Goal: Information Seeking & Learning: Learn about a topic

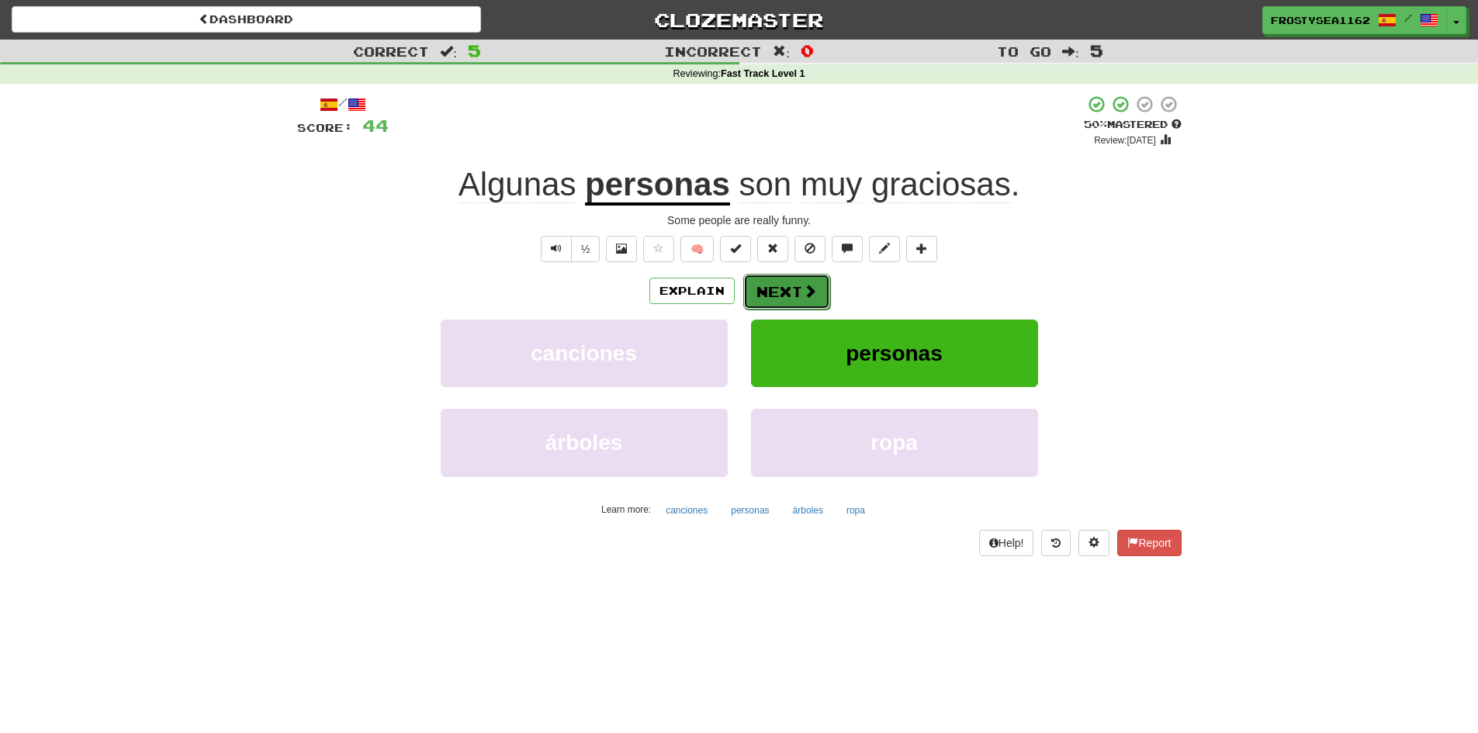
click at [793, 296] on button "Next" at bounding box center [786, 292] width 87 height 36
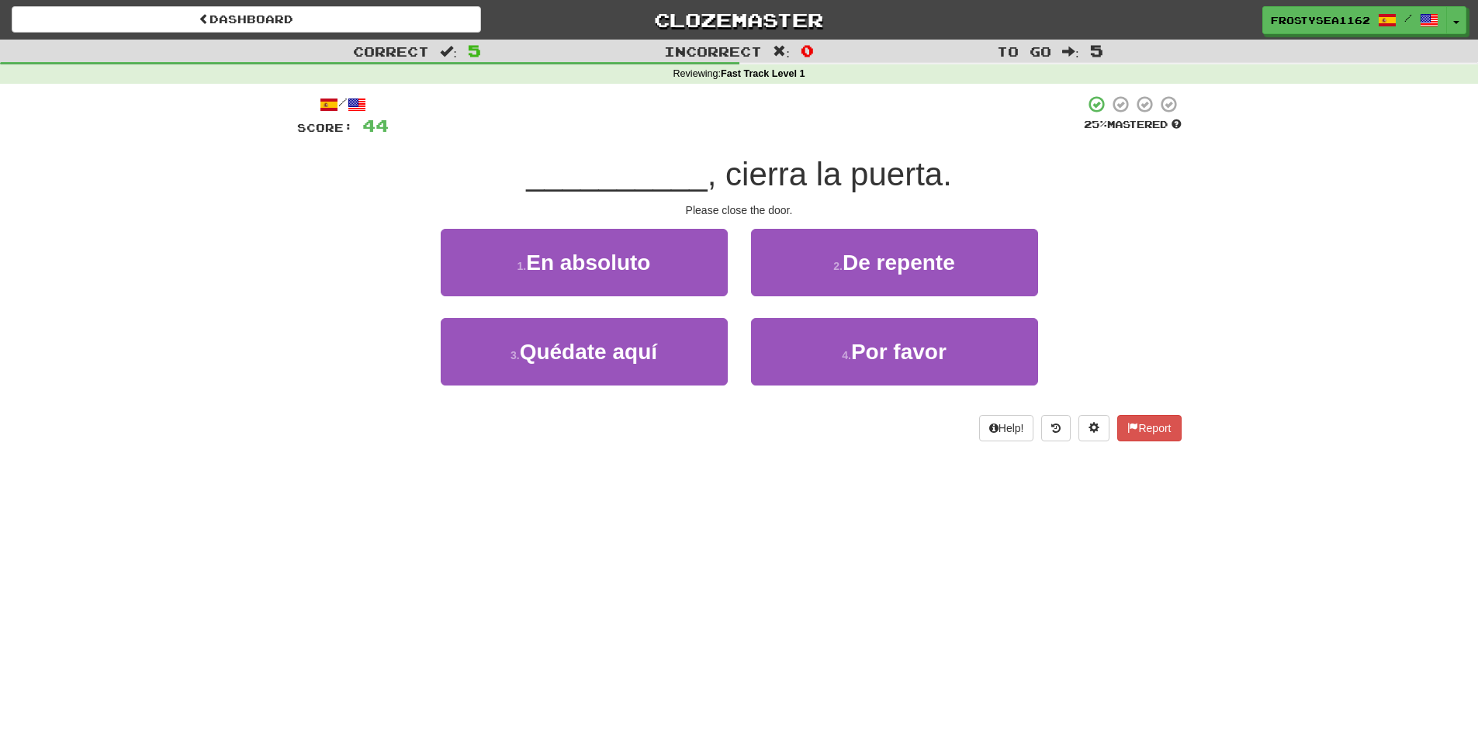
click at [583, 608] on div "Dashboard Clozemaster FrostySea1162 / Toggle Dropdown Dashboard Leaderboard Act…" at bounding box center [739, 366] width 1478 height 733
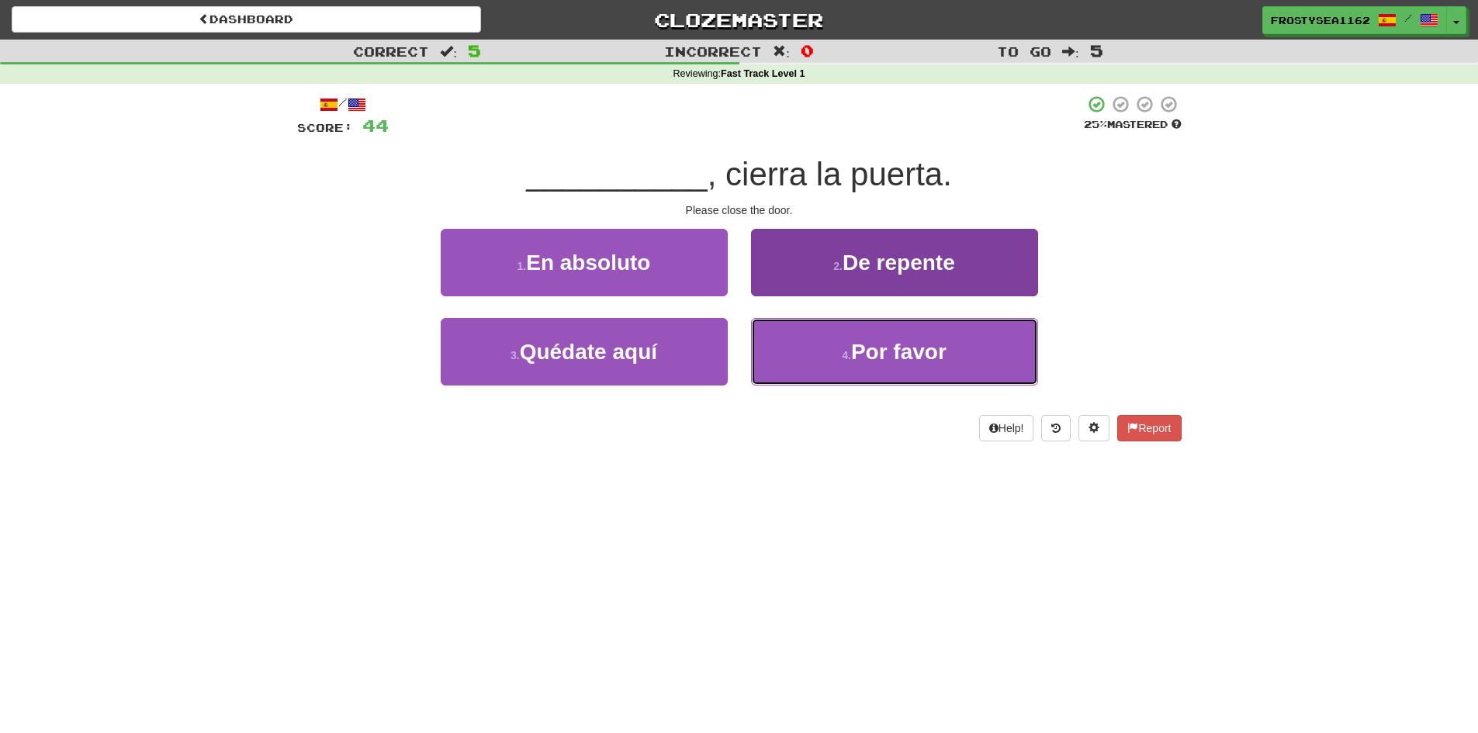
click at [842, 371] on button "4 . Por favor" at bounding box center [894, 351] width 287 height 67
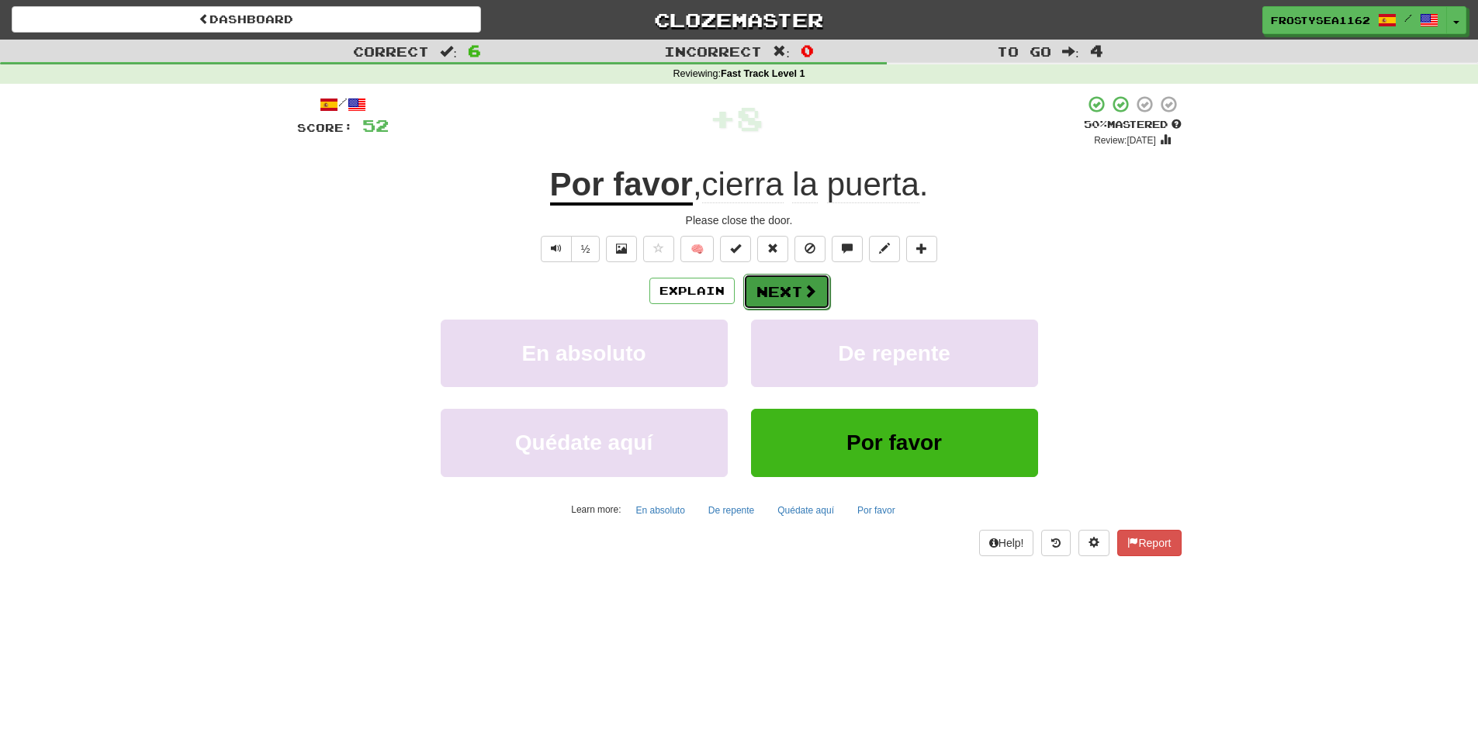
click at [803, 297] on span at bounding box center [810, 291] width 14 height 14
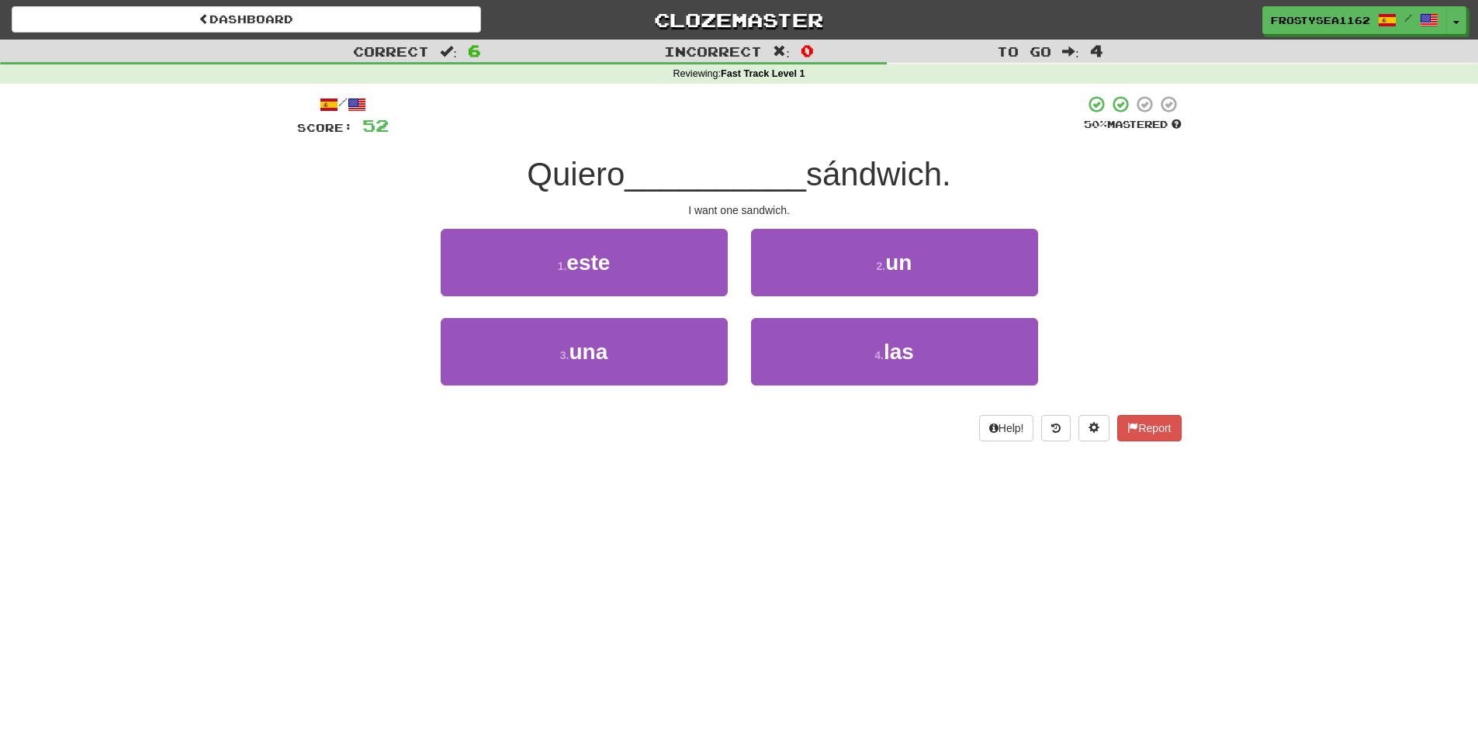
click at [572, 511] on div "Dashboard Clozemaster FrostySea1162 / Toggle Dropdown Dashboard Leaderboard Act…" at bounding box center [739, 366] width 1478 height 733
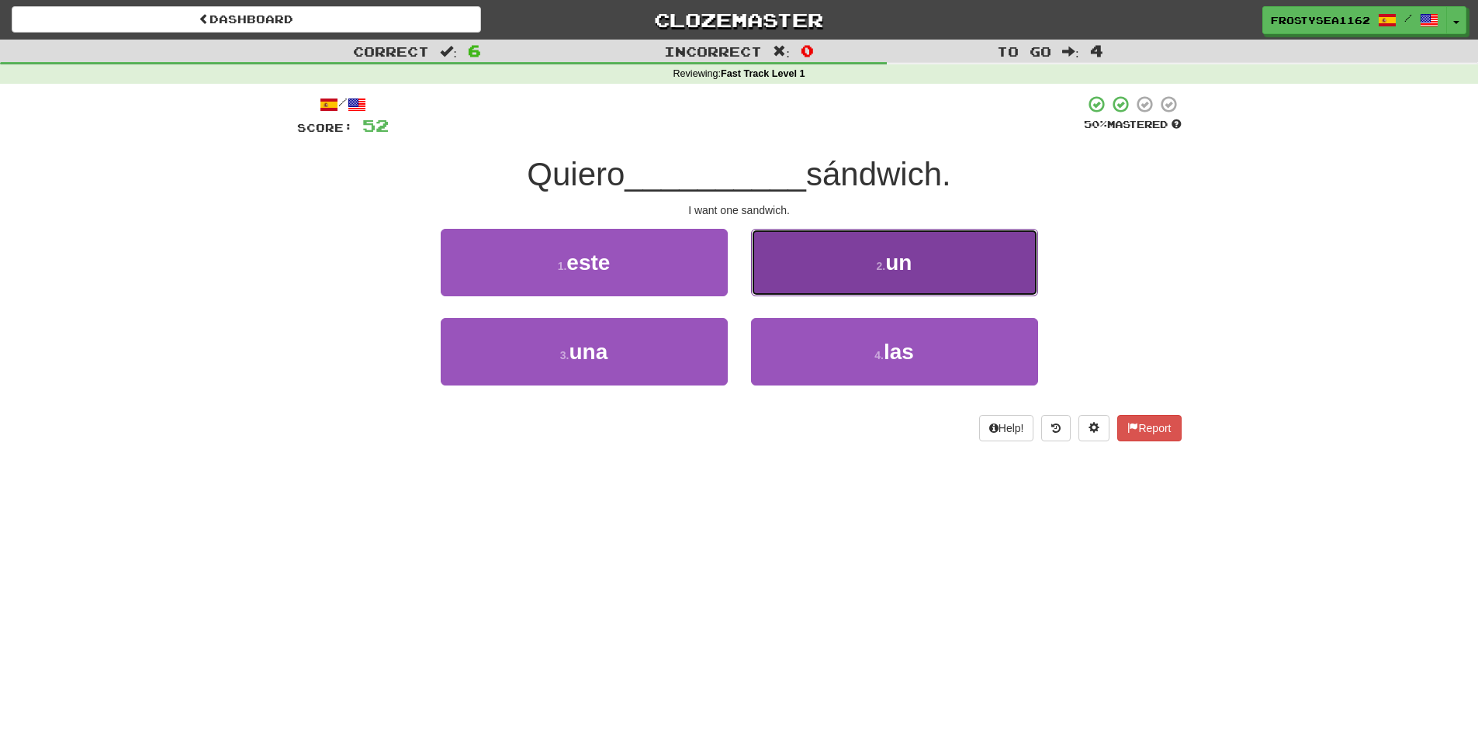
click at [829, 265] on button "2 . un" at bounding box center [894, 262] width 287 height 67
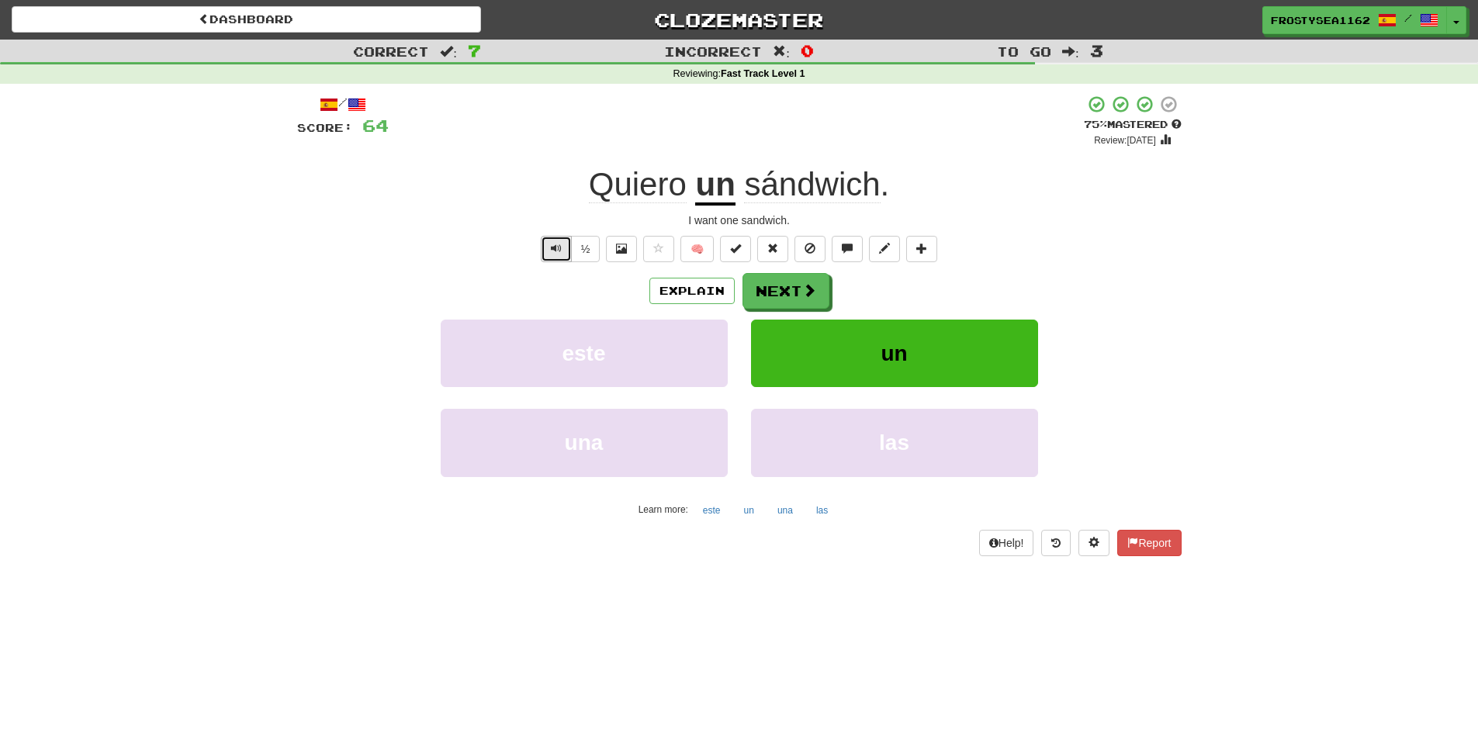
click at [562, 256] on button "Text-to-speech controls" at bounding box center [556, 249] width 31 height 26
click at [782, 295] on button "Next" at bounding box center [786, 292] width 87 height 36
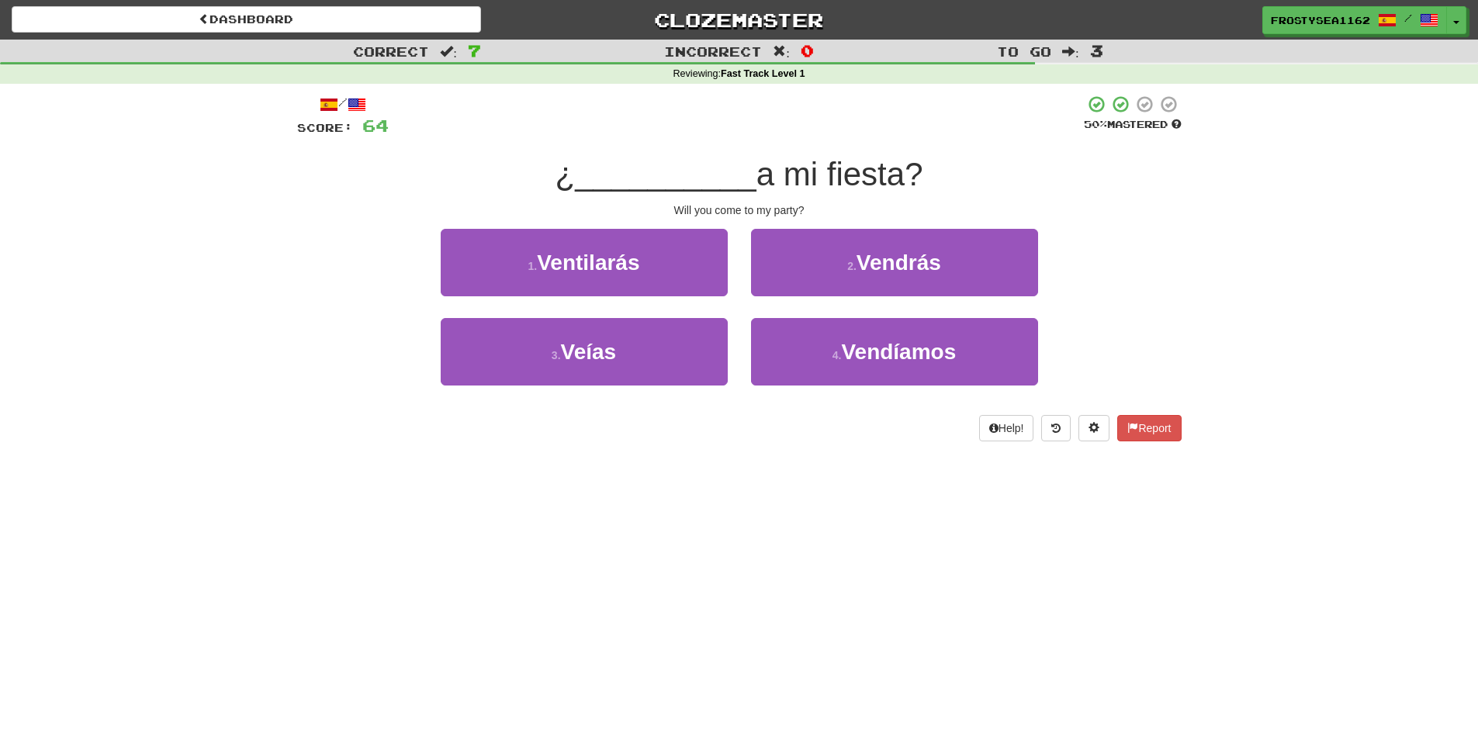
click at [422, 489] on div "Dashboard Clozemaster FrostySea1162 / Toggle Dropdown Dashboard Leaderboard Act…" at bounding box center [739, 366] width 1478 height 733
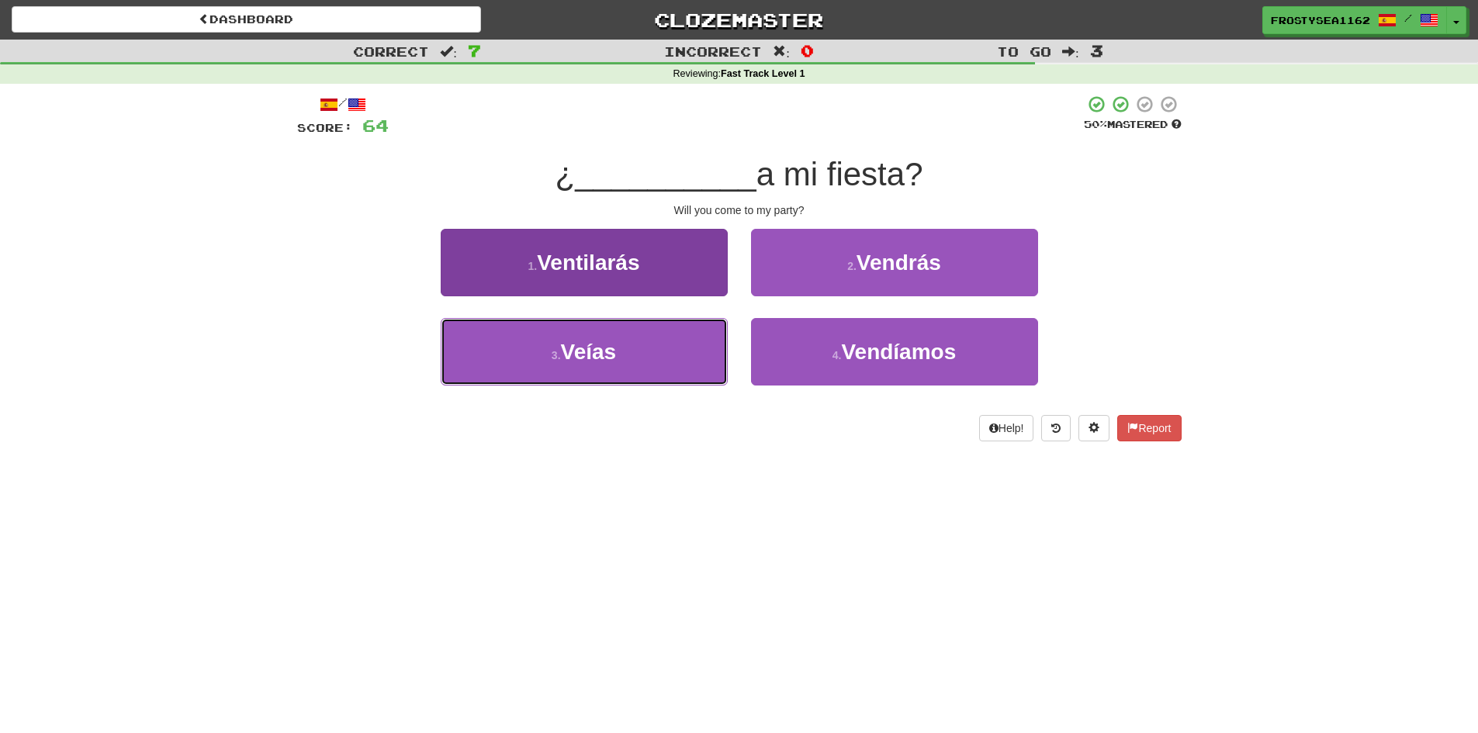
click at [615, 367] on button "3 . Veías" at bounding box center [584, 351] width 287 height 67
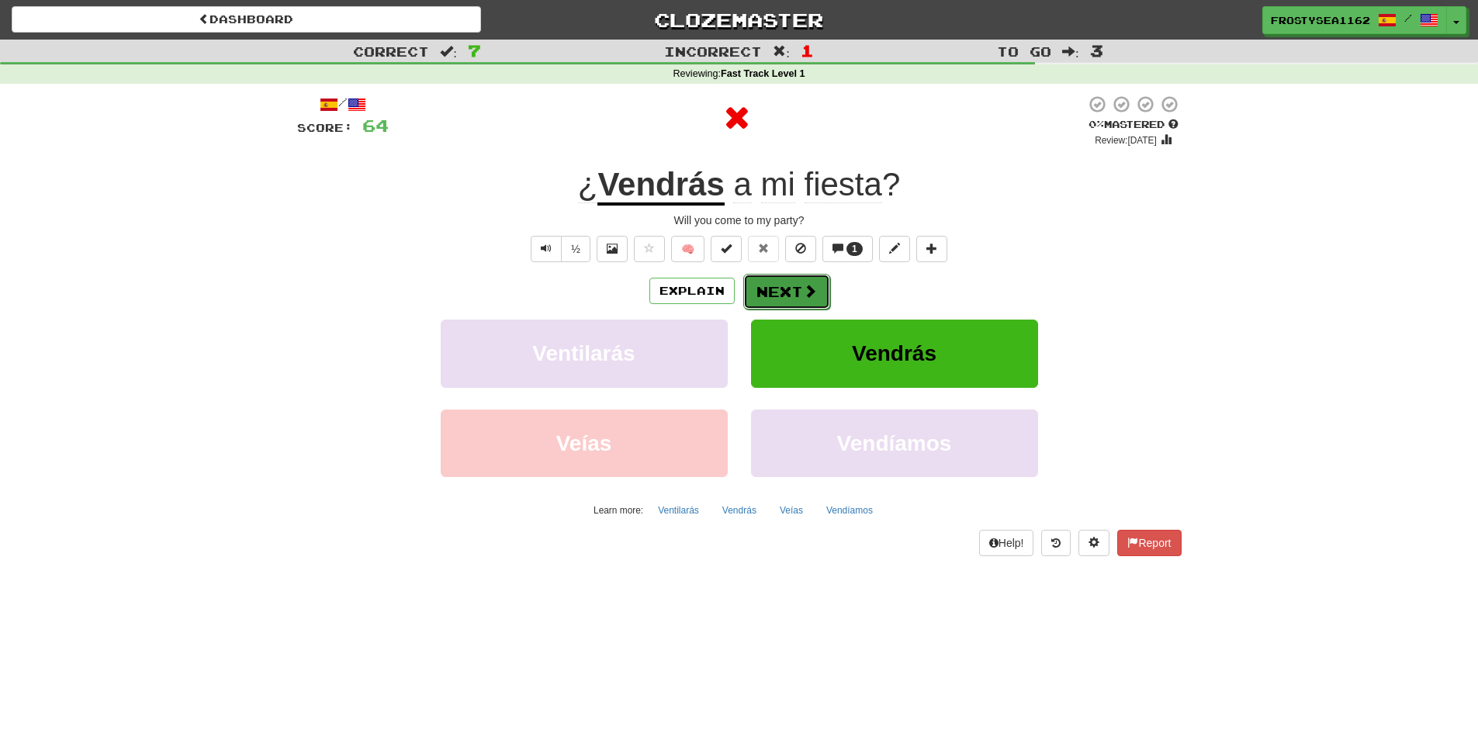
click at [783, 291] on button "Next" at bounding box center [786, 292] width 87 height 36
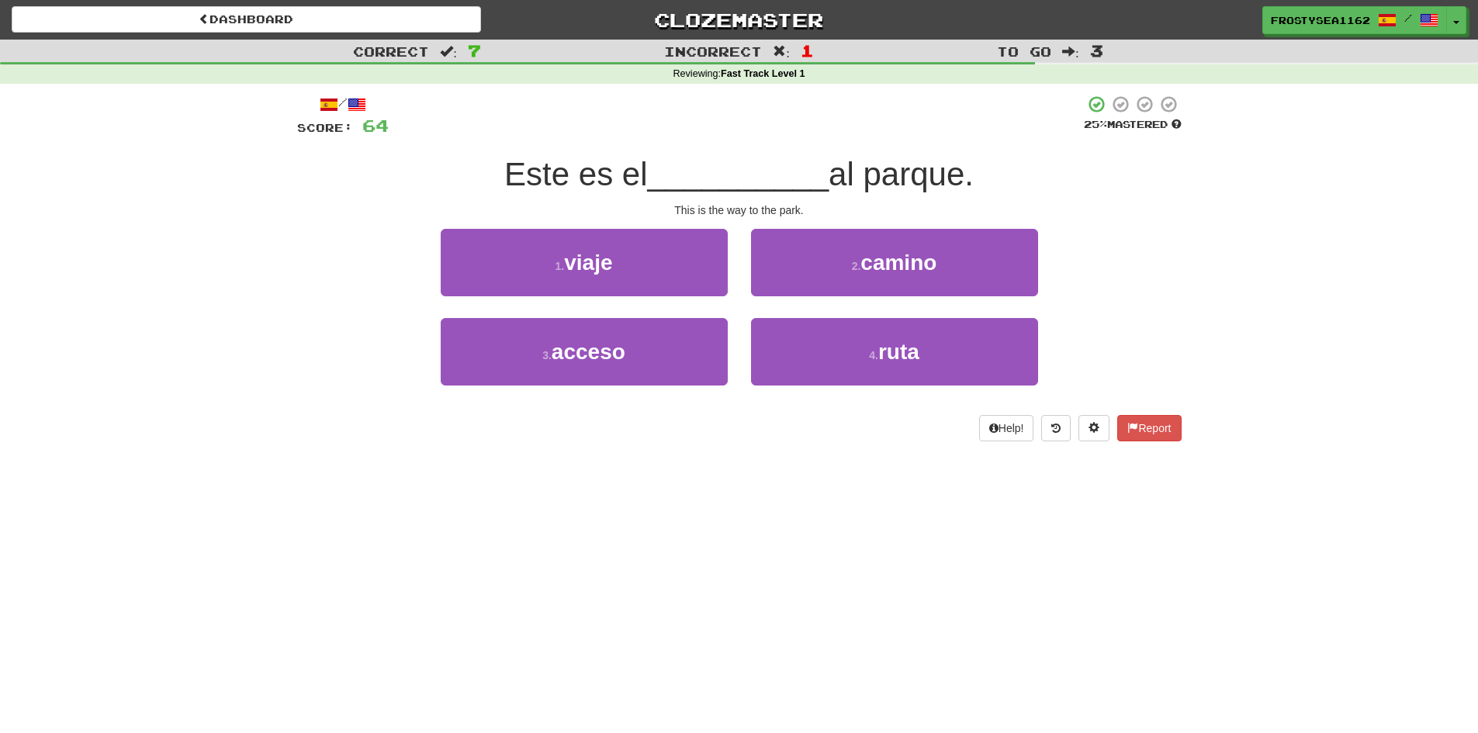
click at [378, 517] on div "Dashboard Clozemaster FrostySea1162 / Toggle Dropdown Dashboard Leaderboard Act…" at bounding box center [739, 366] width 1478 height 733
click at [821, 569] on div "Dashboard Clozemaster FrostySea1162 / Toggle Dropdown Dashboard Leaderboard Act…" at bounding box center [739, 366] width 1478 height 733
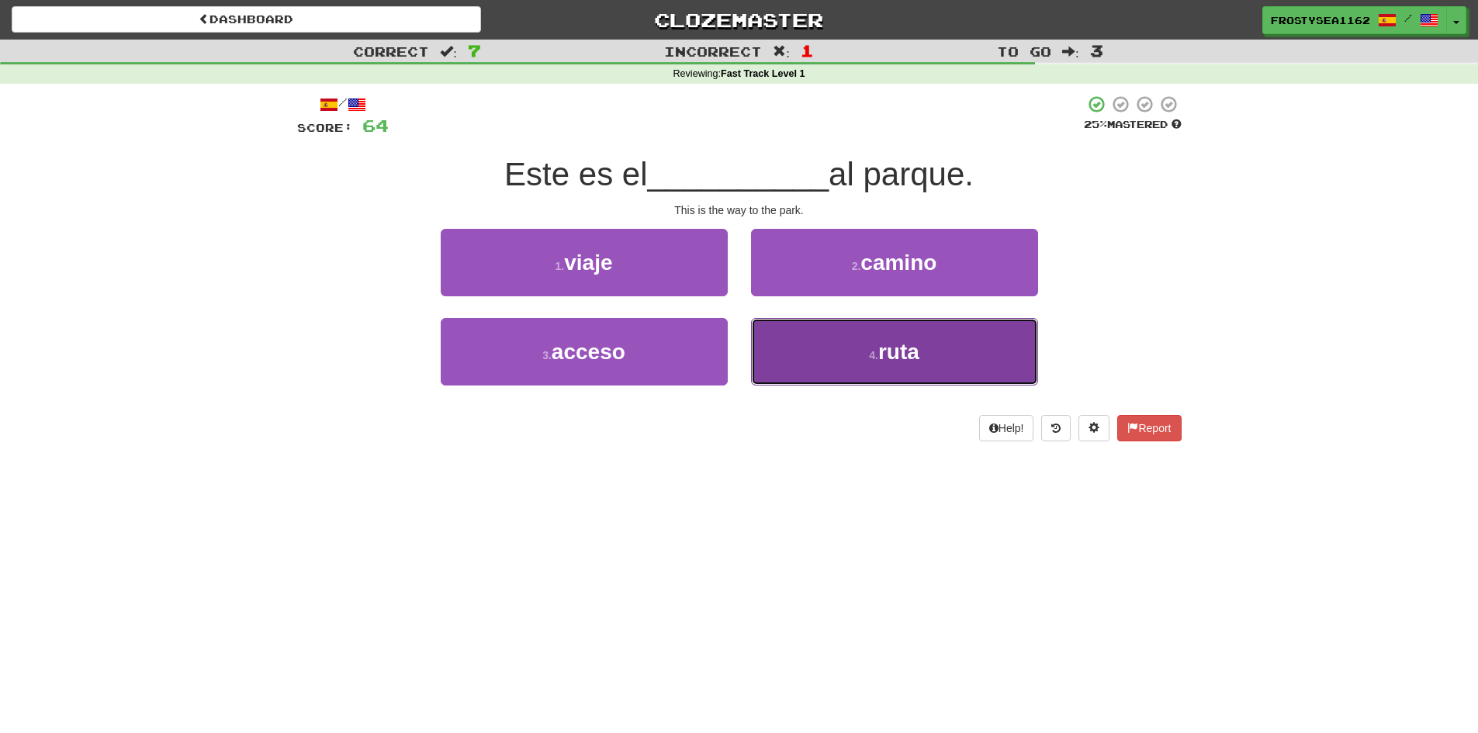
click at [833, 344] on button "4 . ruta" at bounding box center [894, 351] width 287 height 67
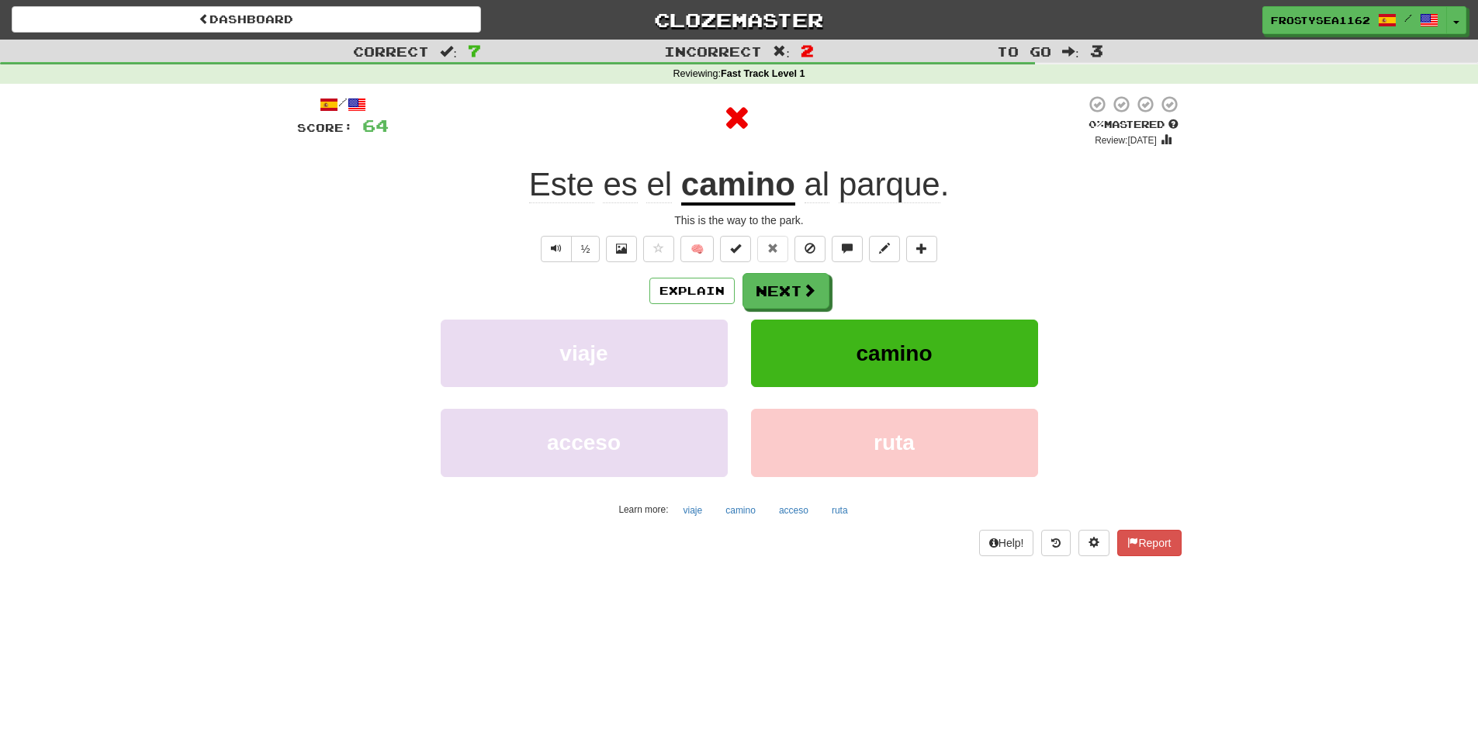
click at [774, 313] on div "Explain Next viaje camino acceso ruta Learn more: viaje camino acceso ruta" at bounding box center [739, 397] width 884 height 249
click at [777, 296] on button "Next" at bounding box center [786, 292] width 87 height 36
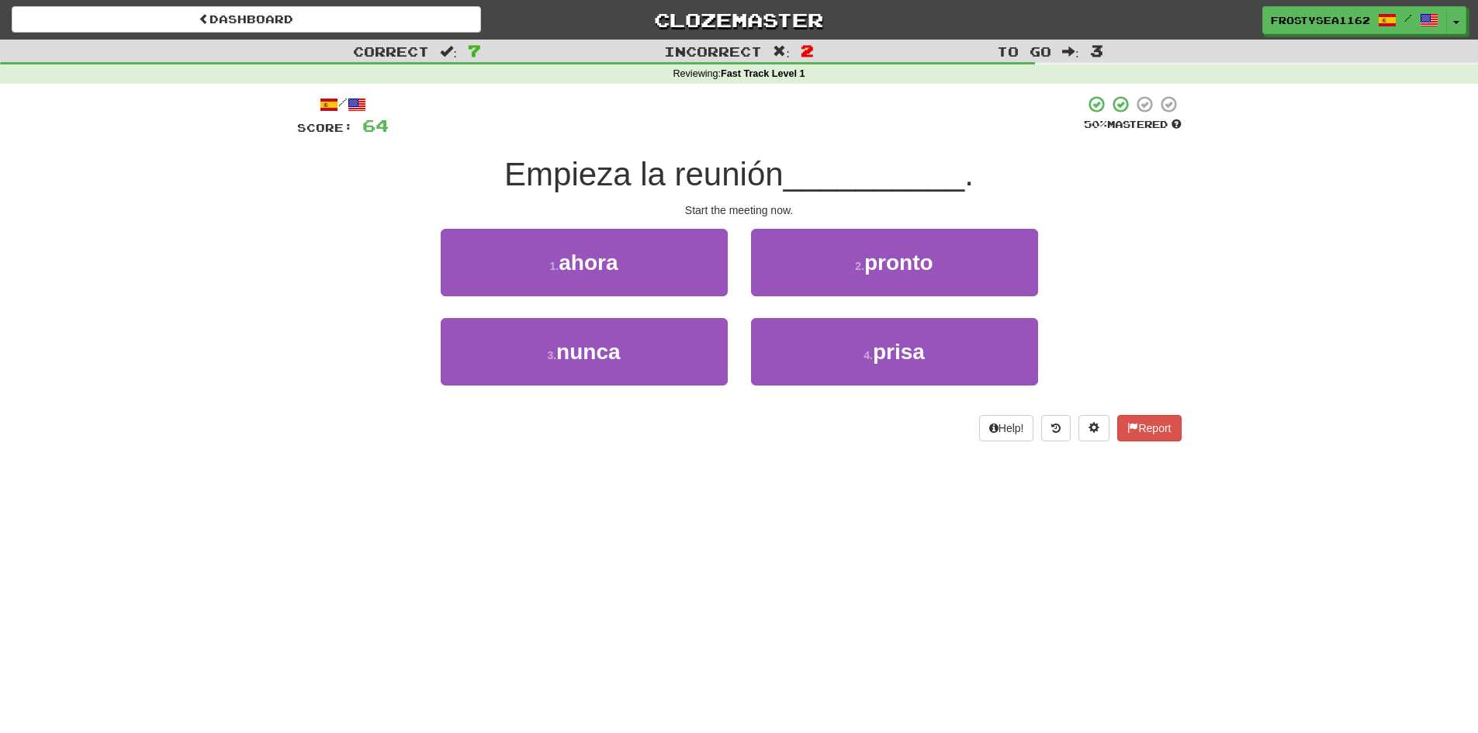
click at [517, 608] on div "Dashboard Clozemaster FrostySea1162 / Toggle Dropdown Dashboard Leaderboard Act…" at bounding box center [739, 366] width 1478 height 733
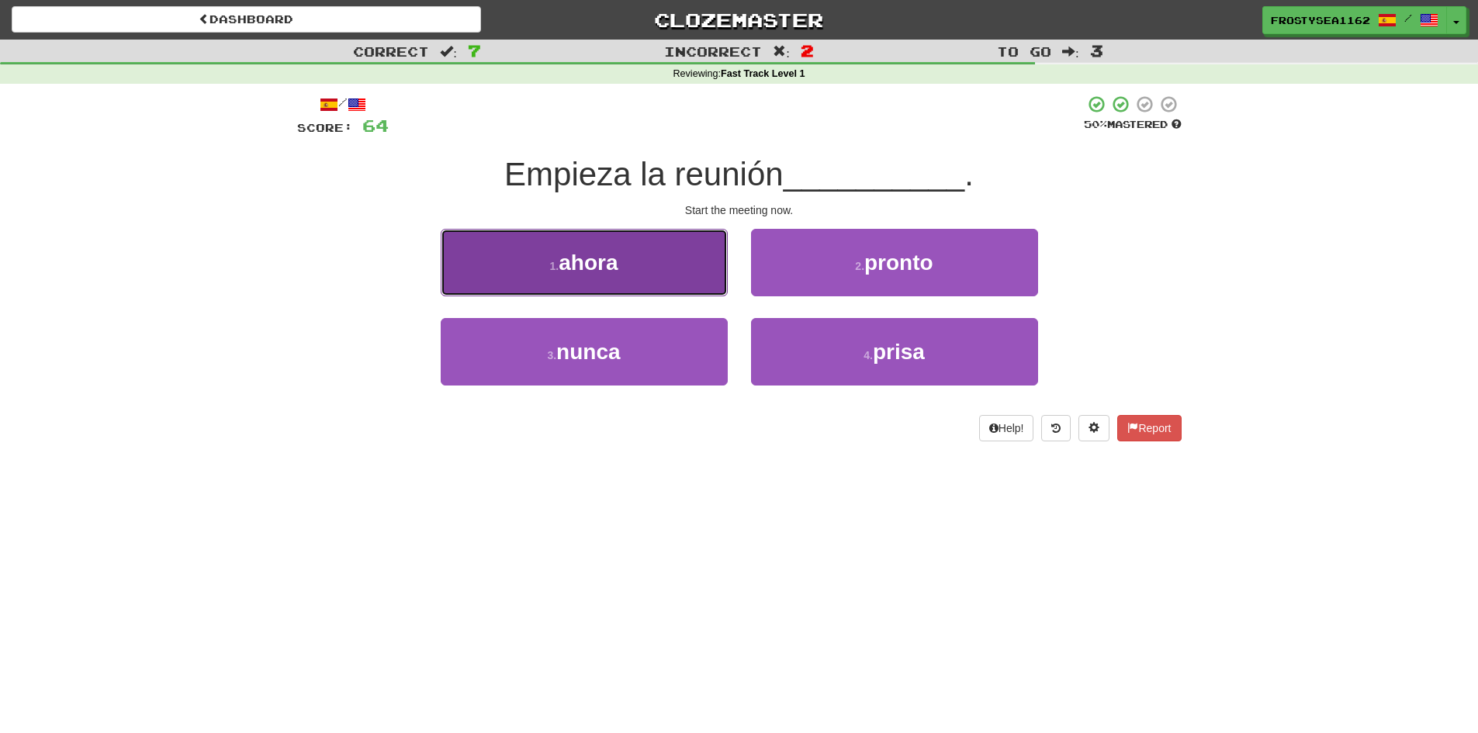
click at [674, 272] on button "1 . ahora" at bounding box center [584, 262] width 287 height 67
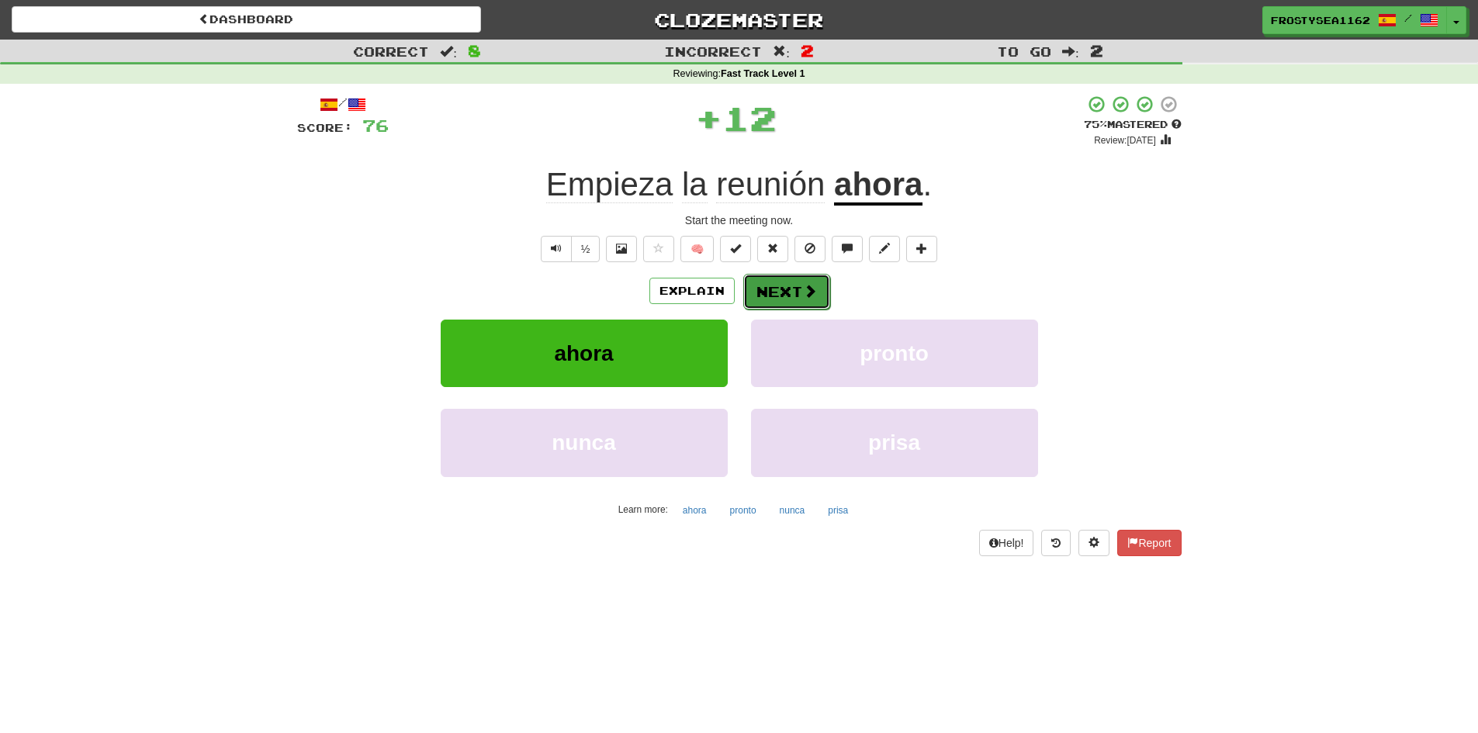
click at [796, 290] on button "Next" at bounding box center [786, 292] width 87 height 36
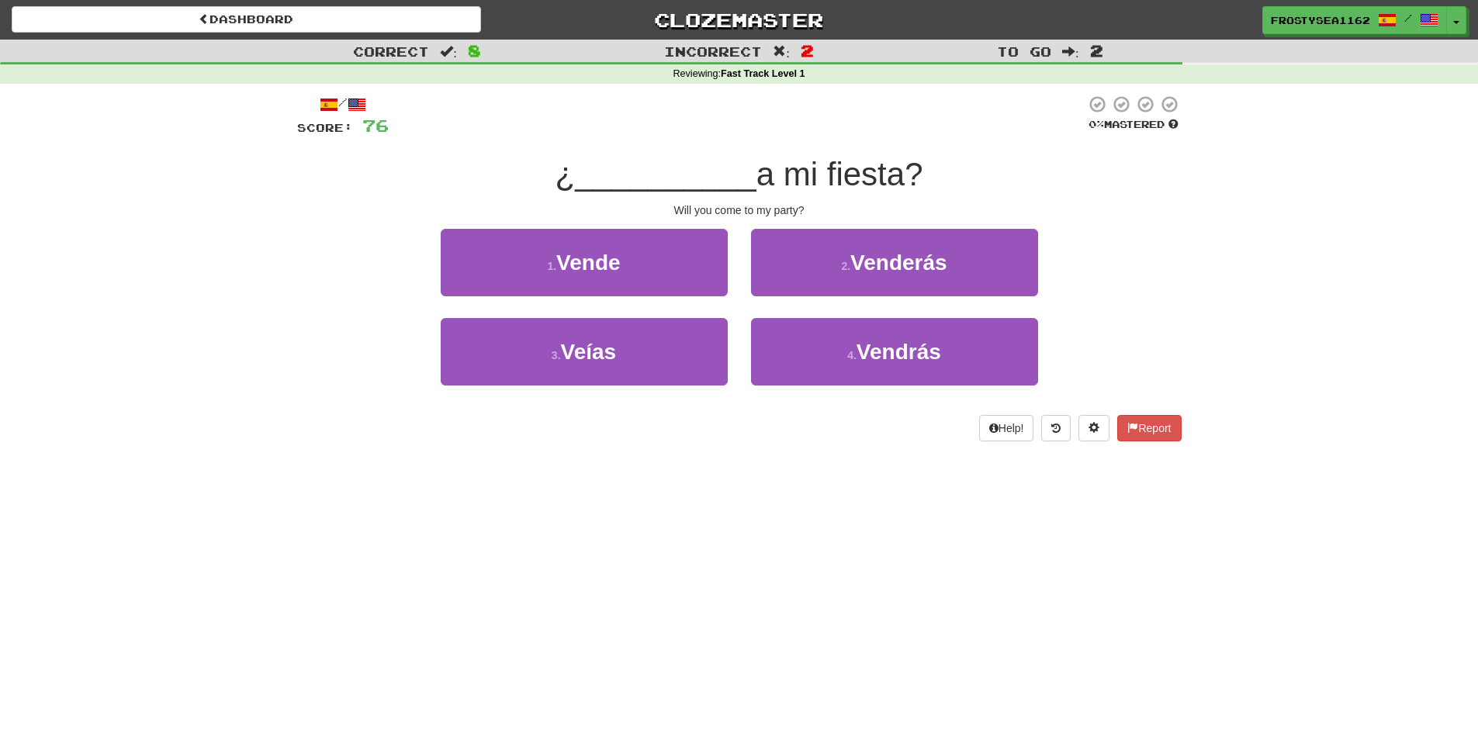
click at [775, 492] on div "Dashboard Clozemaster FrostySea1162 / Toggle Dropdown Dashboard Leaderboard Act…" at bounding box center [739, 366] width 1478 height 733
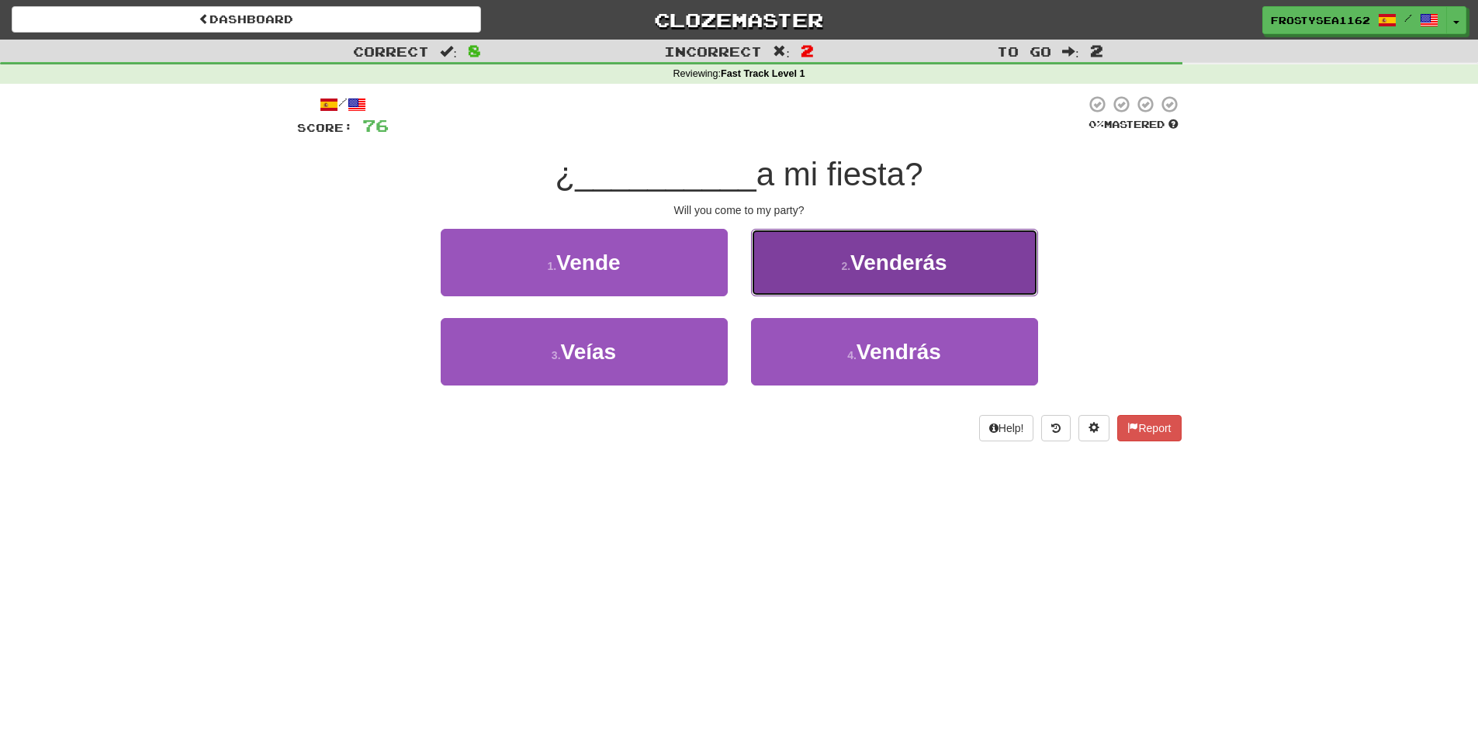
click at [827, 275] on button "2 . Venderás" at bounding box center [894, 262] width 287 height 67
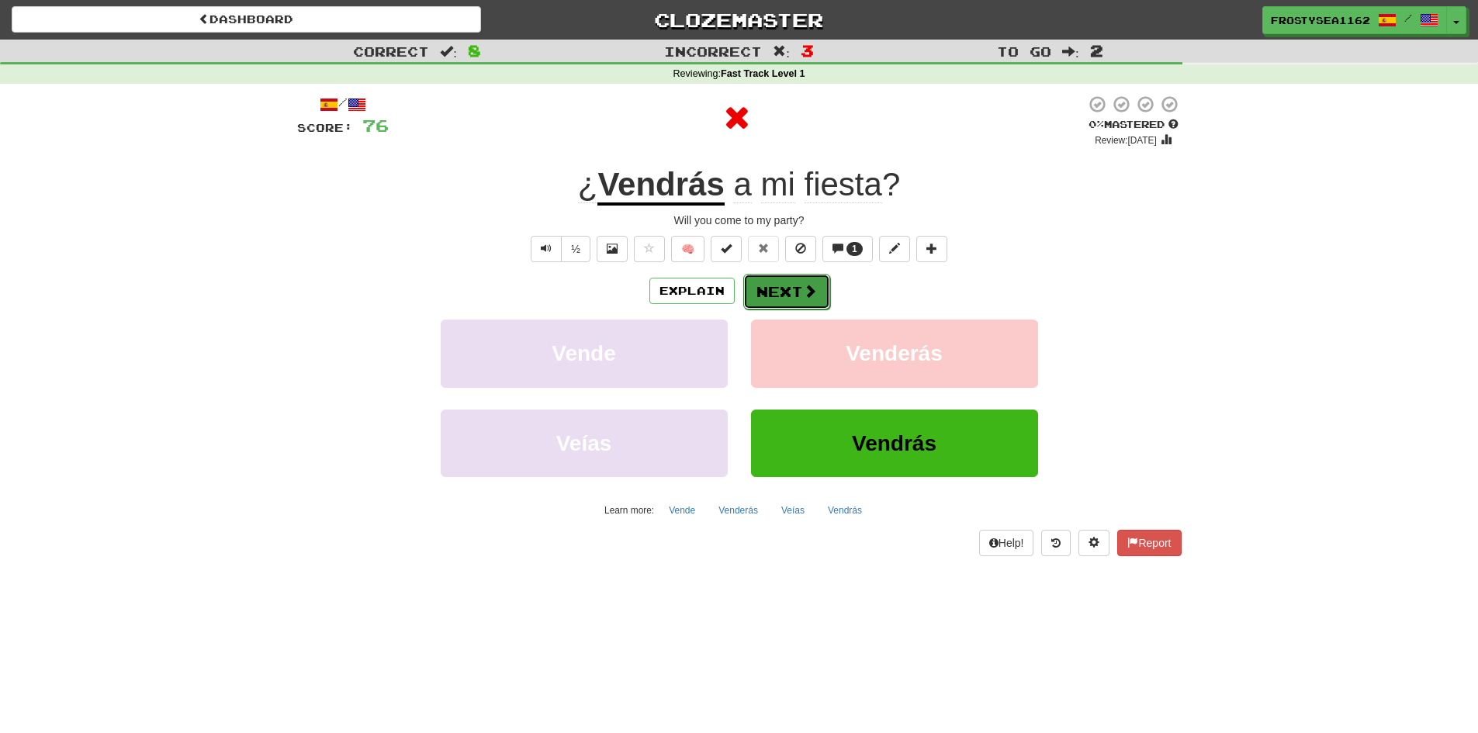
click at [788, 300] on button "Next" at bounding box center [786, 292] width 87 height 36
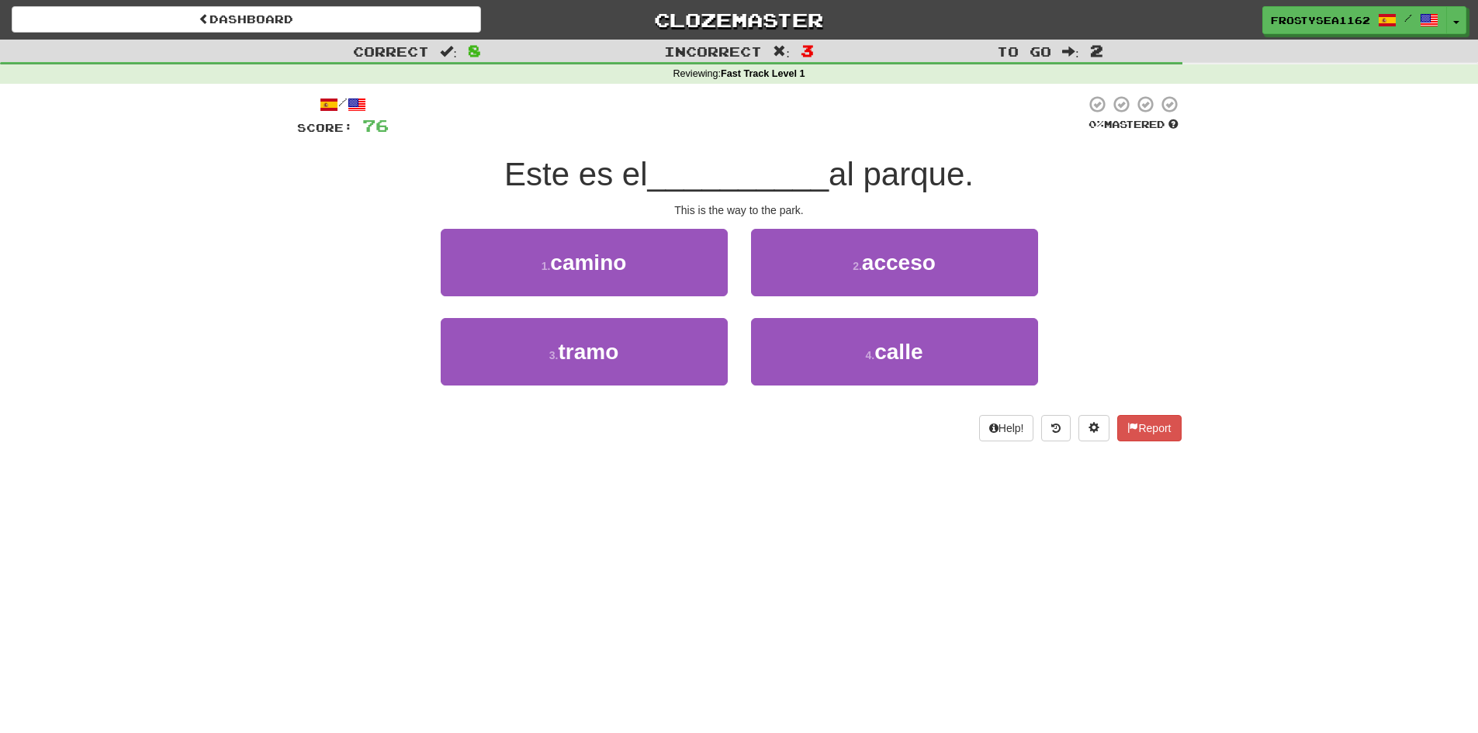
click at [808, 481] on div "Dashboard Clozemaster FrostySea1162 / Toggle Dropdown Dashboard Leaderboard Act…" at bounding box center [739, 366] width 1478 height 733
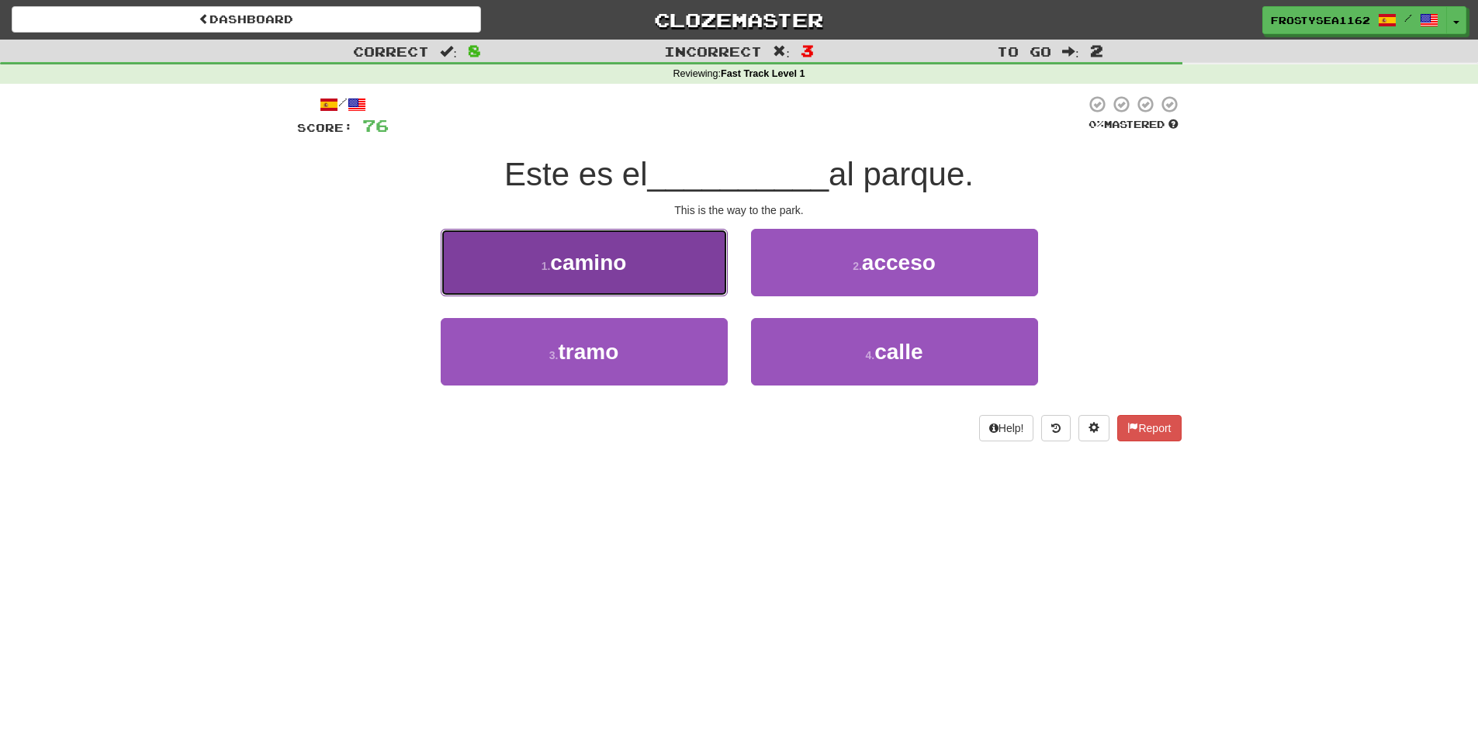
click at [669, 262] on button "1 . camino" at bounding box center [584, 262] width 287 height 67
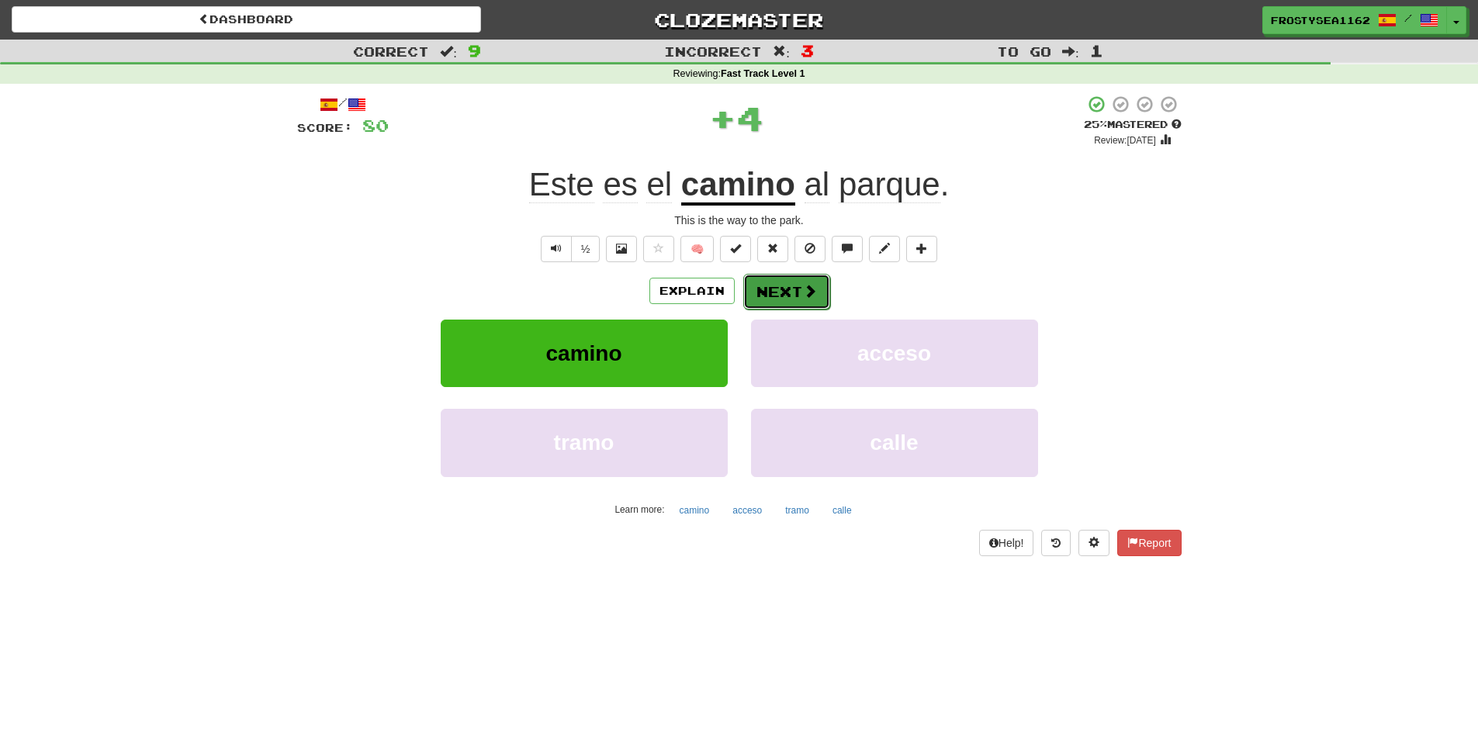
click at [778, 293] on button "Next" at bounding box center [786, 292] width 87 height 36
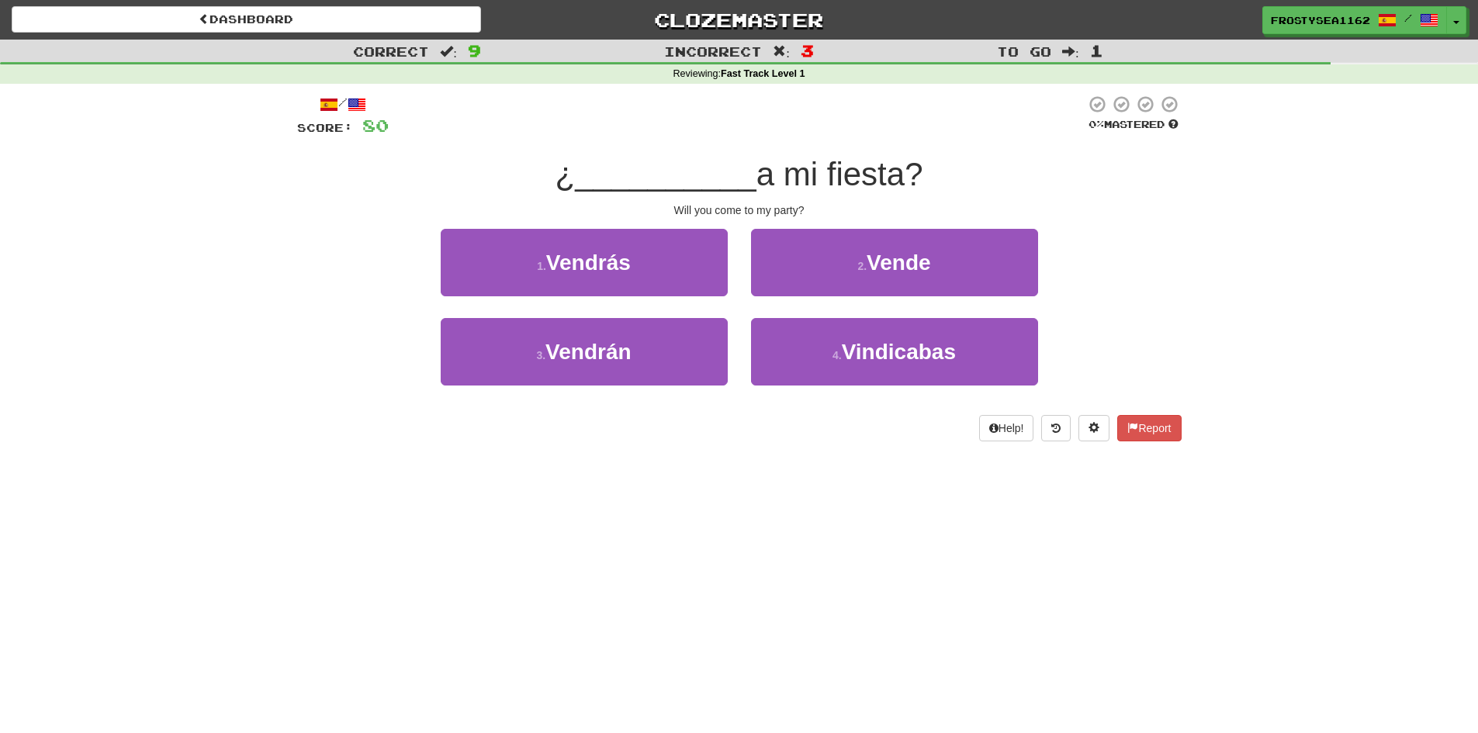
click at [712, 522] on div "Dashboard Clozemaster FrostySea1162 / Toggle Dropdown Dashboard Leaderboard Act…" at bounding box center [739, 366] width 1478 height 733
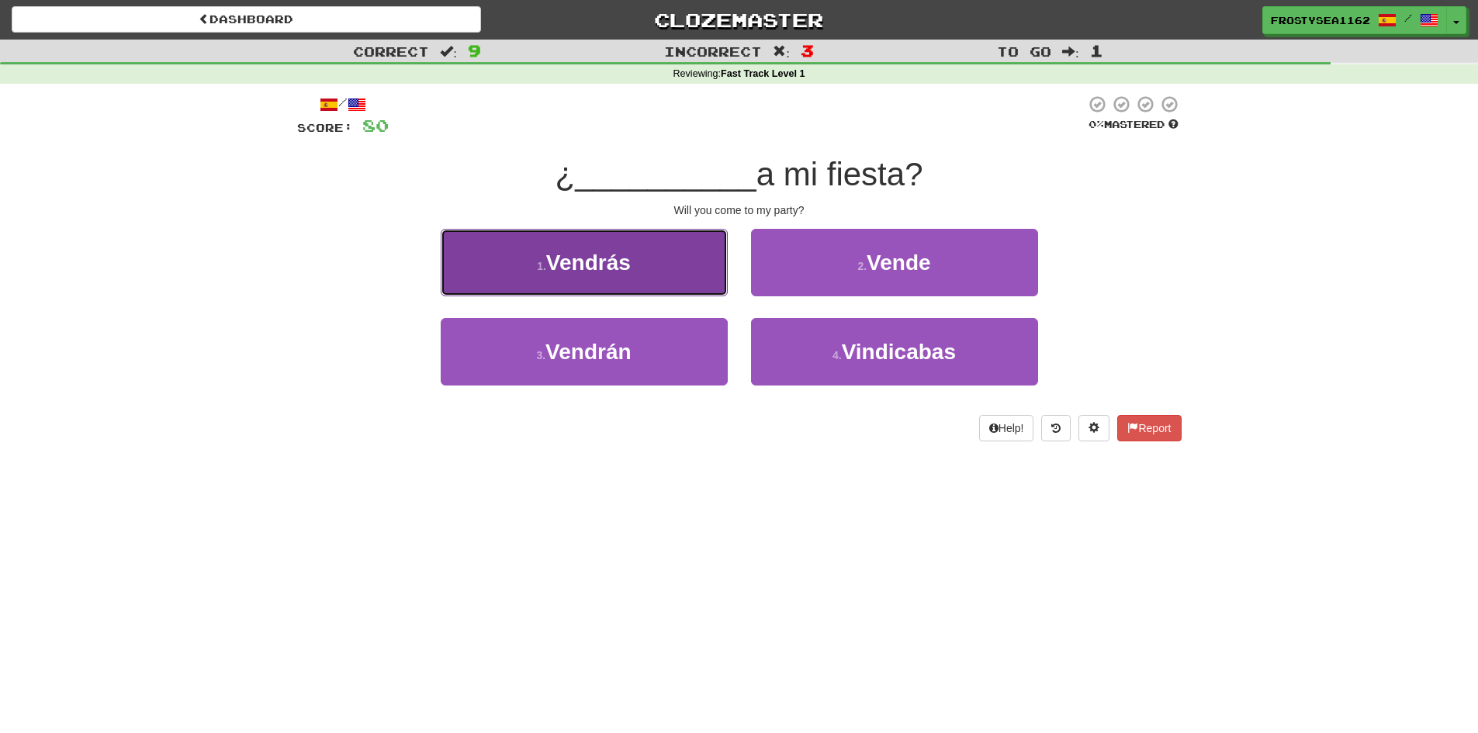
click at [641, 272] on button "1 . [GEOGRAPHIC_DATA]" at bounding box center [584, 262] width 287 height 67
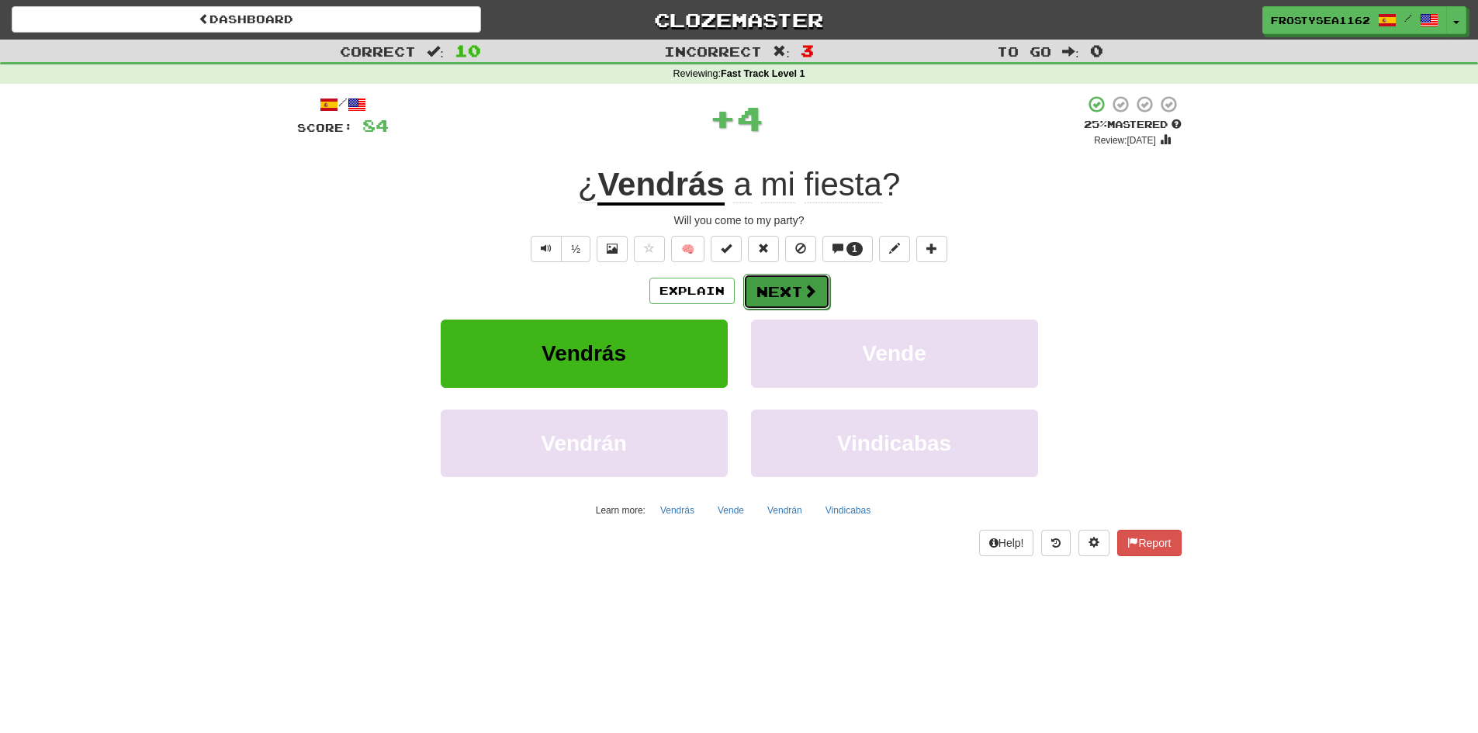
click at [793, 295] on button "Next" at bounding box center [786, 292] width 87 height 36
